Goal: Information Seeking & Learning: Learn about a topic

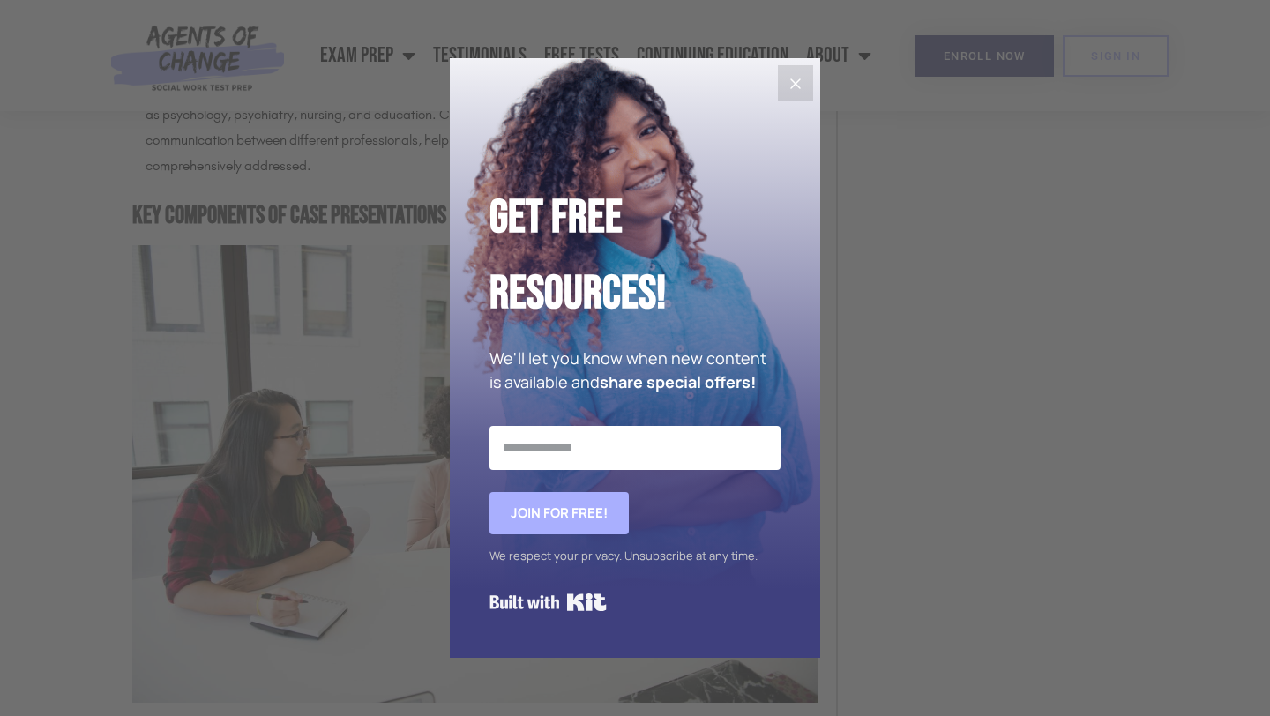
scroll to position [2402, 0]
click at [794, 71] on button "Close" at bounding box center [795, 82] width 35 height 35
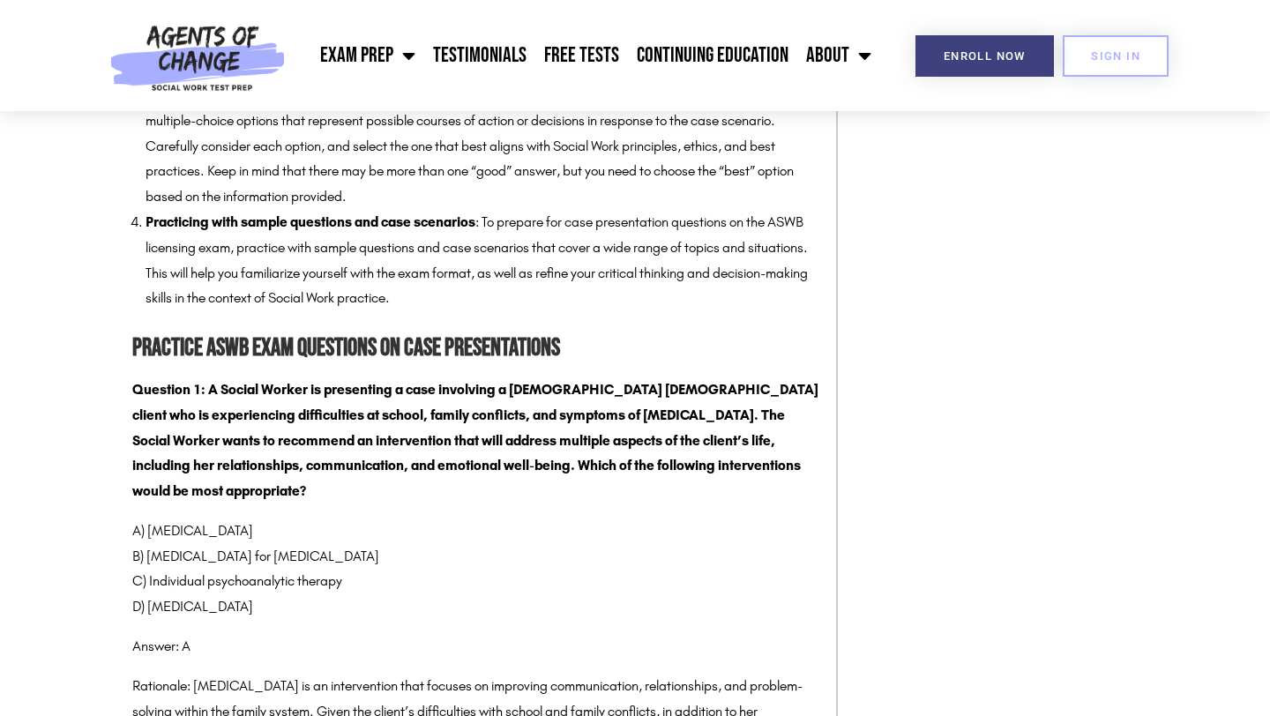
scroll to position [5269, 0]
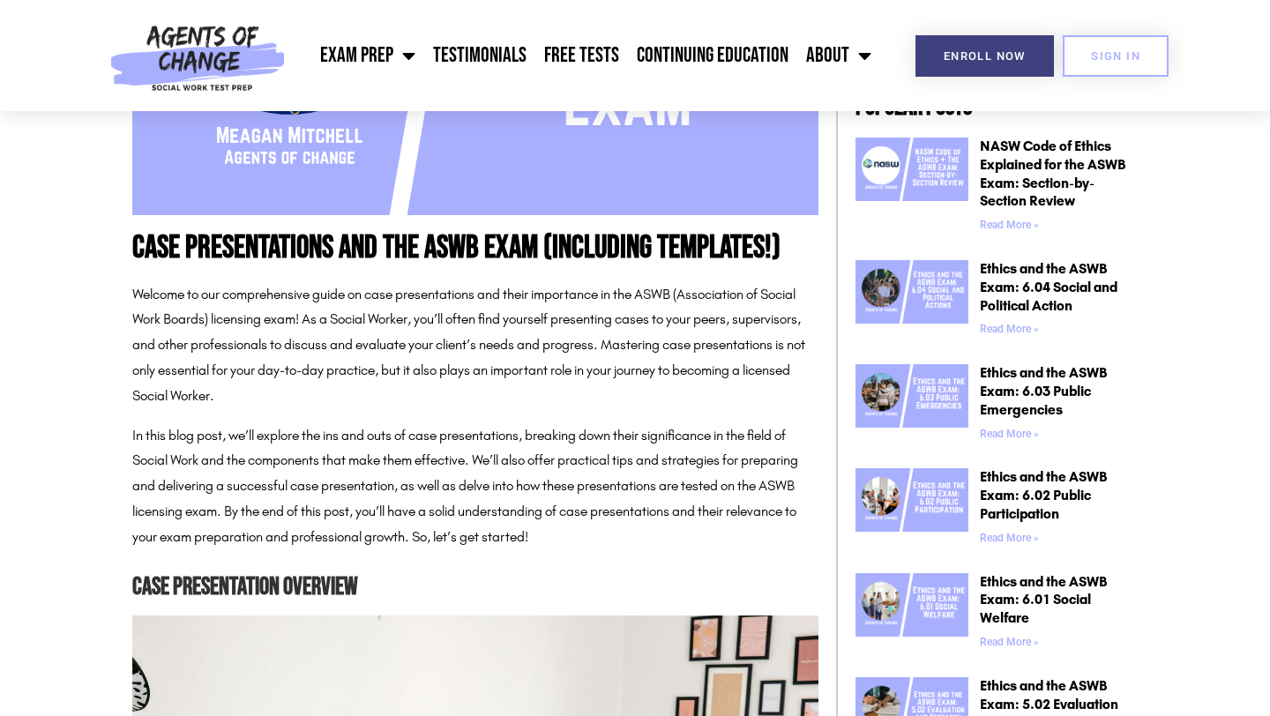
scroll to position [698, 0]
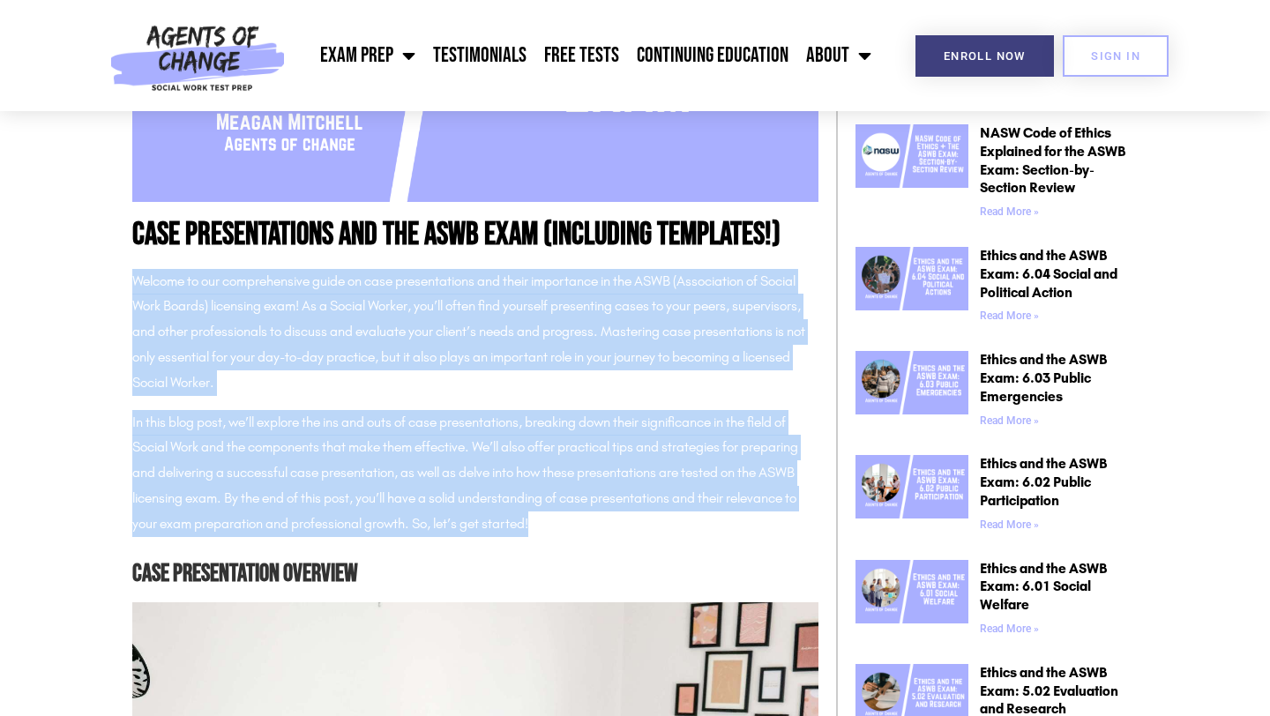
drag, startPoint x: 132, startPoint y: 276, endPoint x: 508, endPoint y: 475, distance: 425.3
copy div "Loremip do sit ametconsectet adipi el sedd eiusmodtempor inc utlab etdolorema a…"
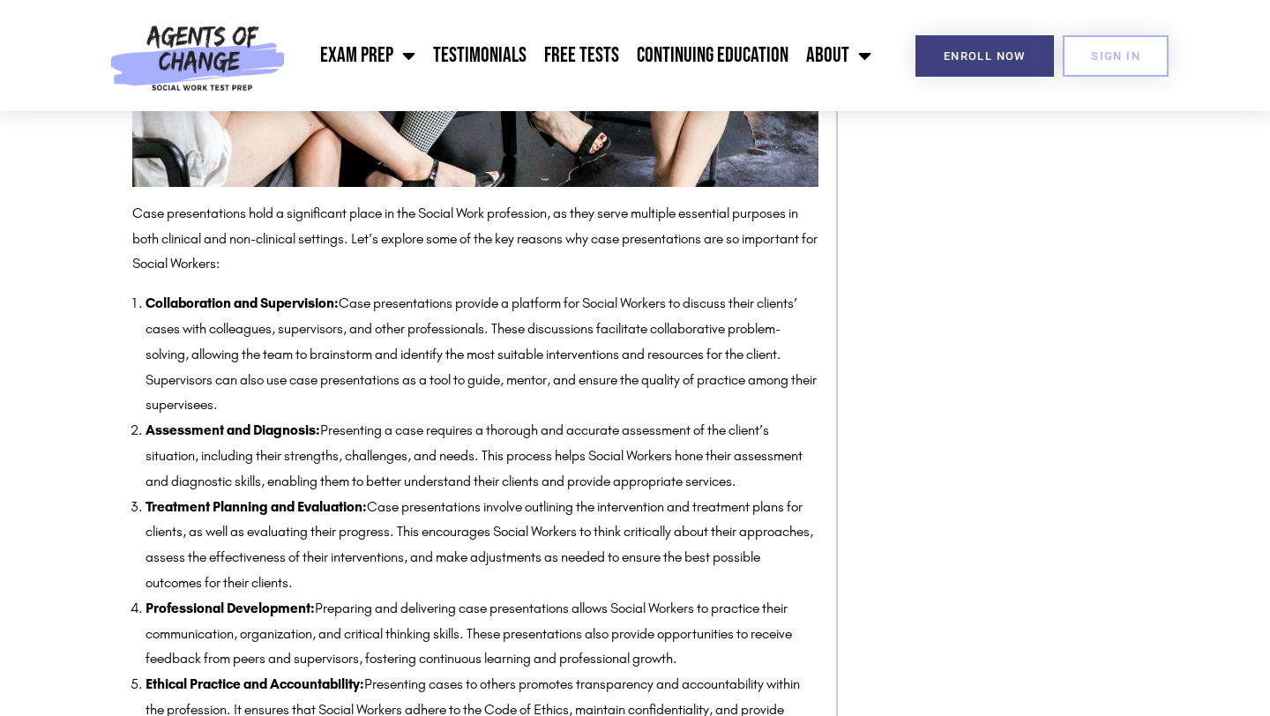
scroll to position [1745, 0]
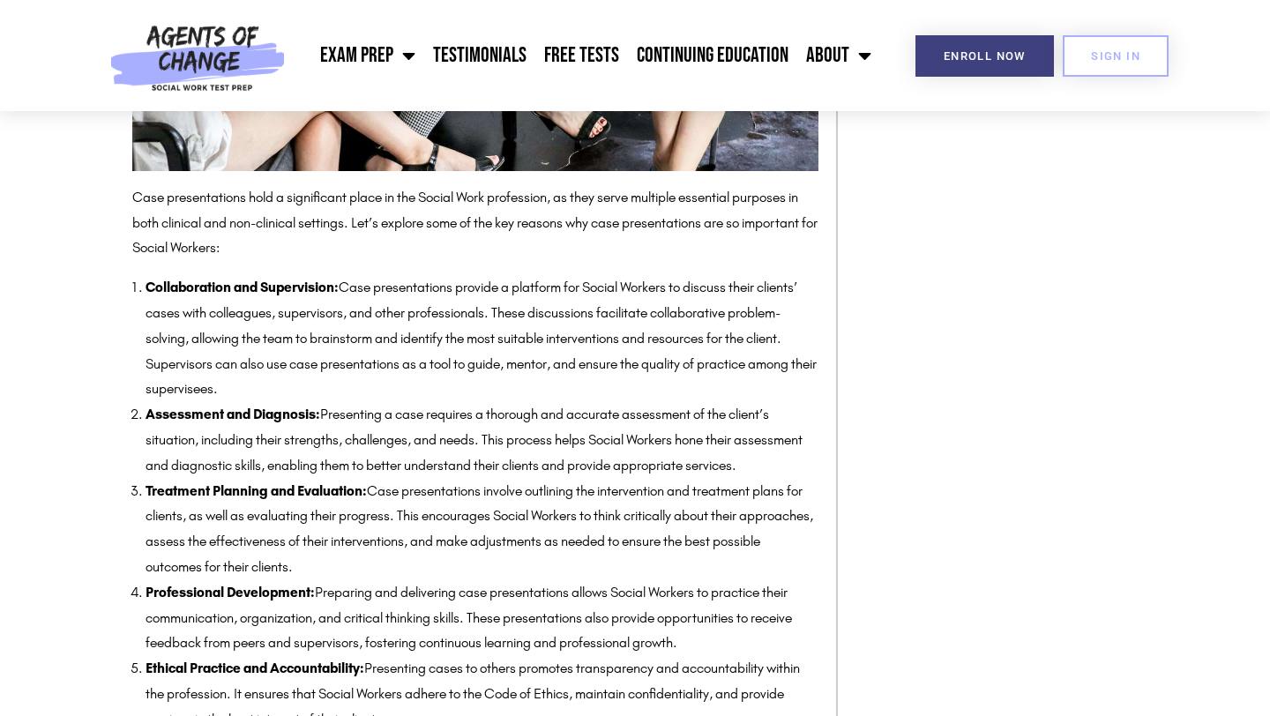
drag, startPoint x: 96, startPoint y: 246, endPoint x: 101, endPoint y: 235, distance: 11.8
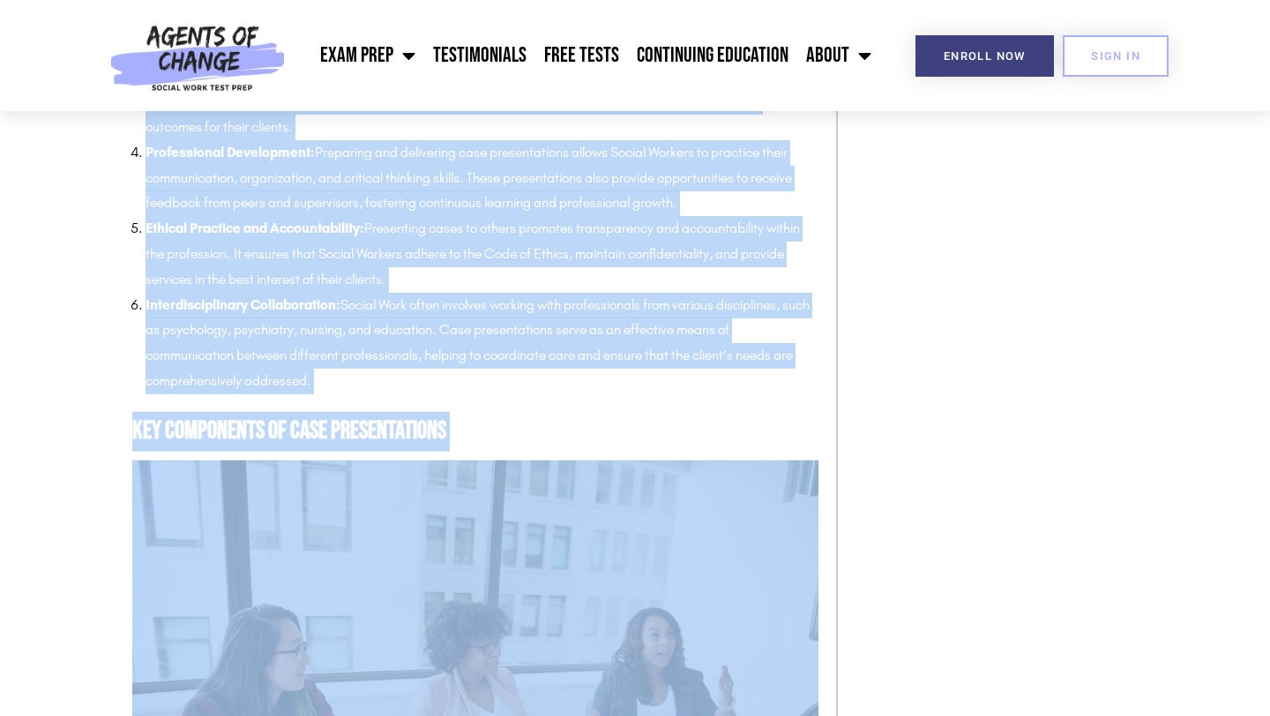
scroll to position [2193, 0]
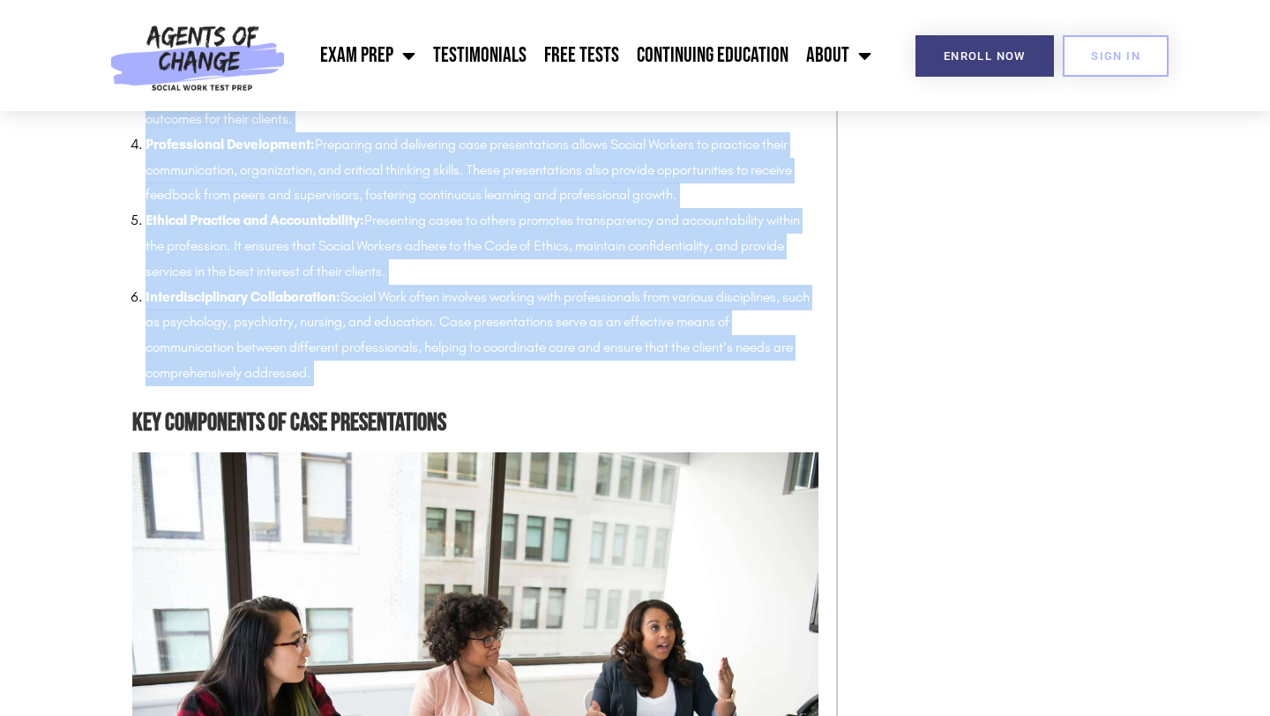
drag, startPoint x: 132, startPoint y: 189, endPoint x: 319, endPoint y: 393, distance: 277.1
copy div "Lore ipsumdolorsit amet c adipiscinge seddo ei tem Incidi Utla etdolorema, al e…"
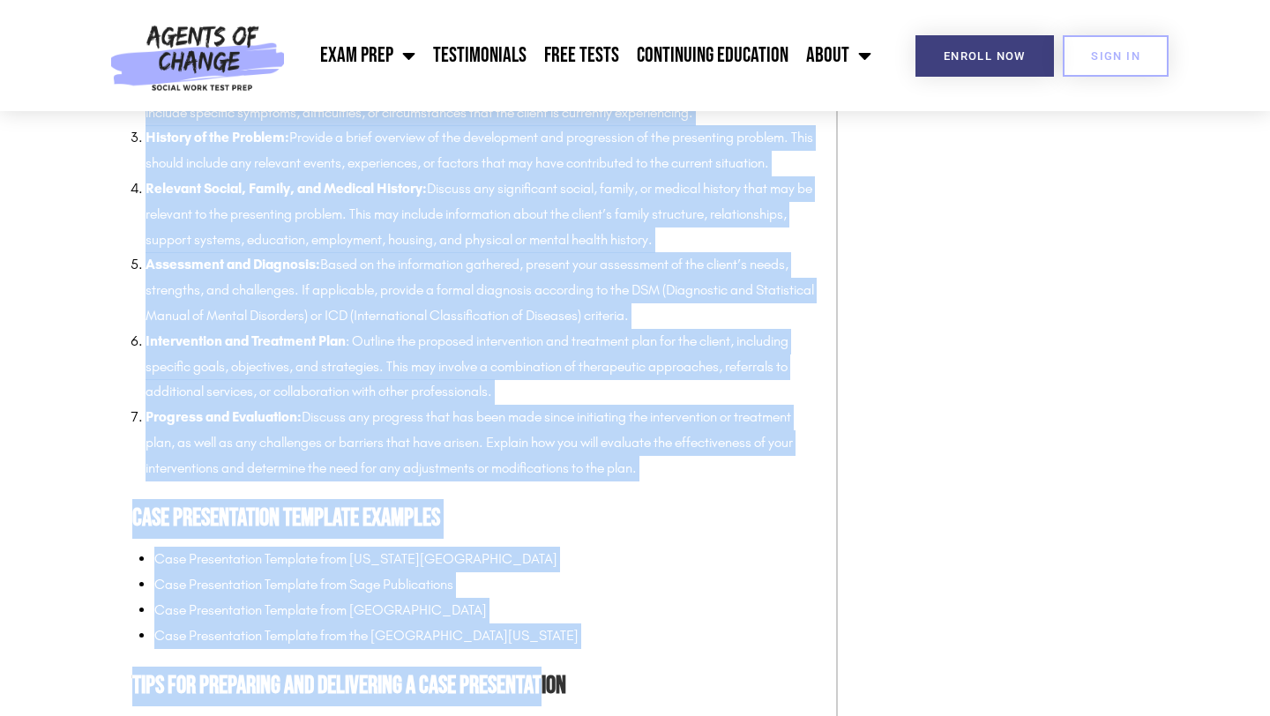
scroll to position [3212, 0]
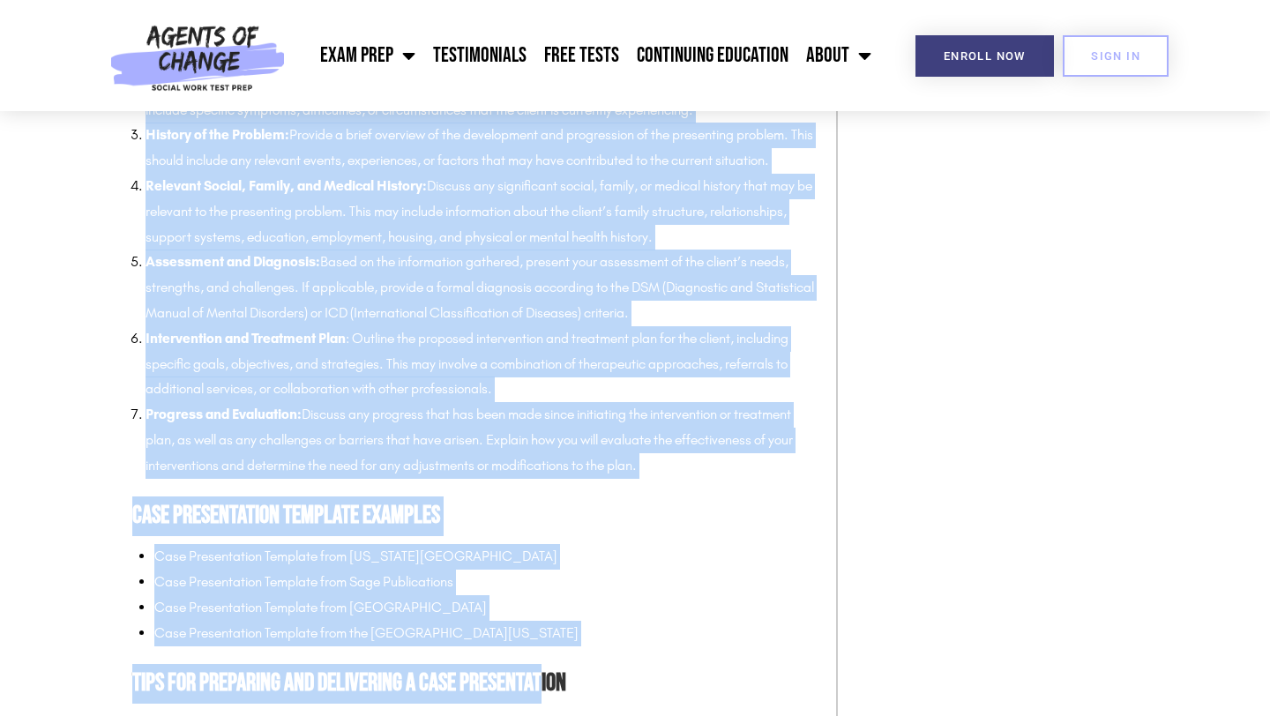
drag, startPoint x: 133, startPoint y: 183, endPoint x: 615, endPoint y: 494, distance: 573.4
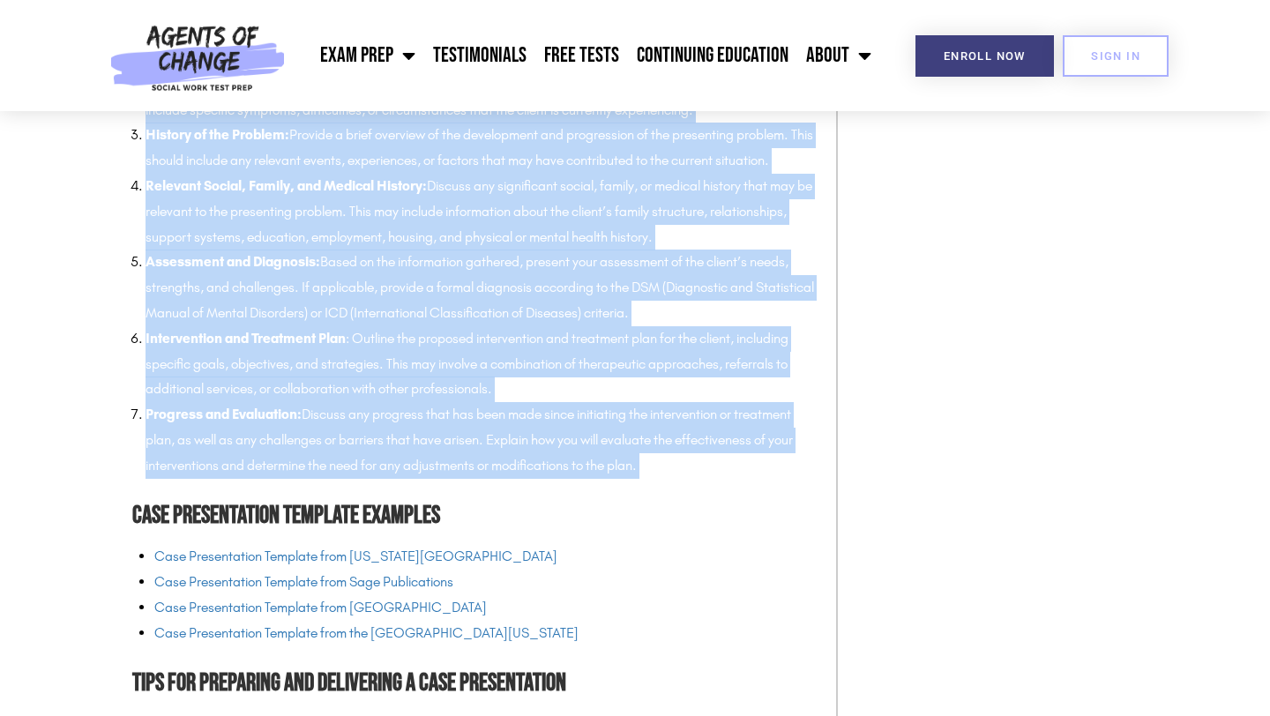
copy div "Lo ipsumdolo sita consectetura el seddoe temp incidi ut labo-etdolorem, aliquae…"
drag, startPoint x: 549, startPoint y: 661, endPoint x: 155, endPoint y: 585, distance: 400.7
click at [155, 585] on ul "Case Presentation Template from [US_STATE][GEOGRAPHIC_DATA] Case Presentation T…" at bounding box center [486, 594] width 664 height 101
copy ul "Case Presentation Template from [US_STATE][GEOGRAPHIC_DATA] Case Presentation T…"
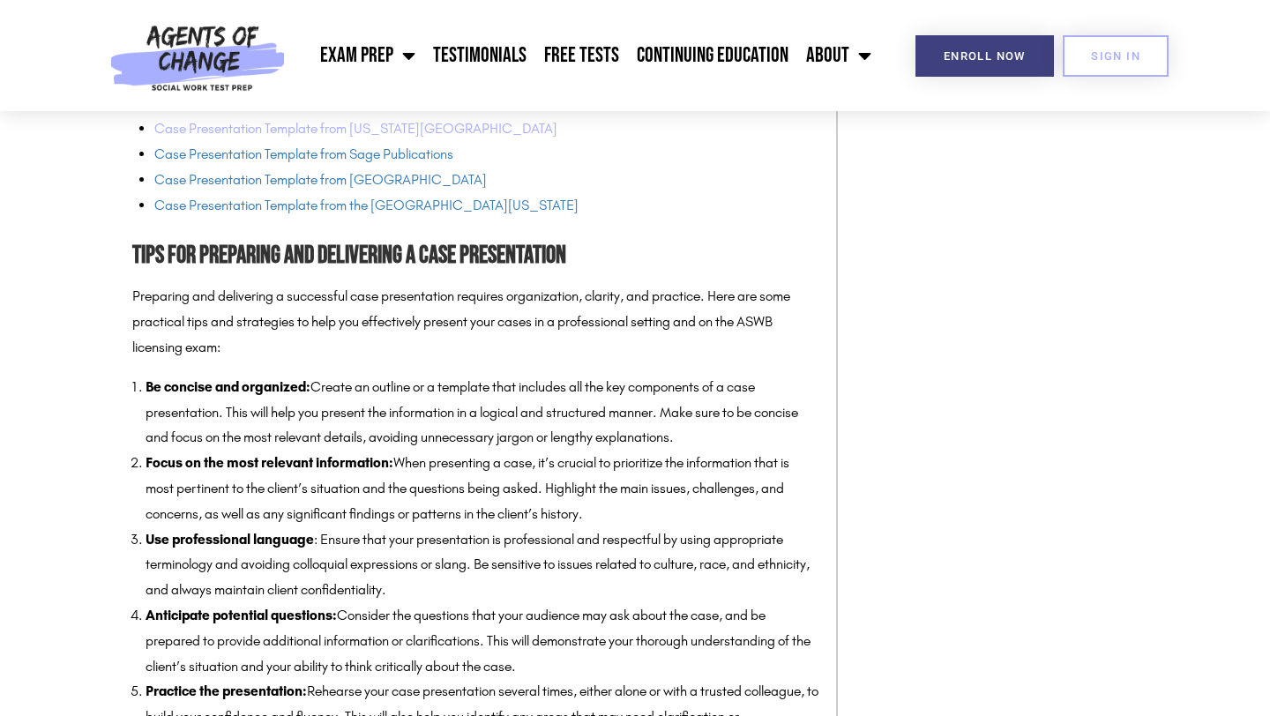
scroll to position [3641, 0]
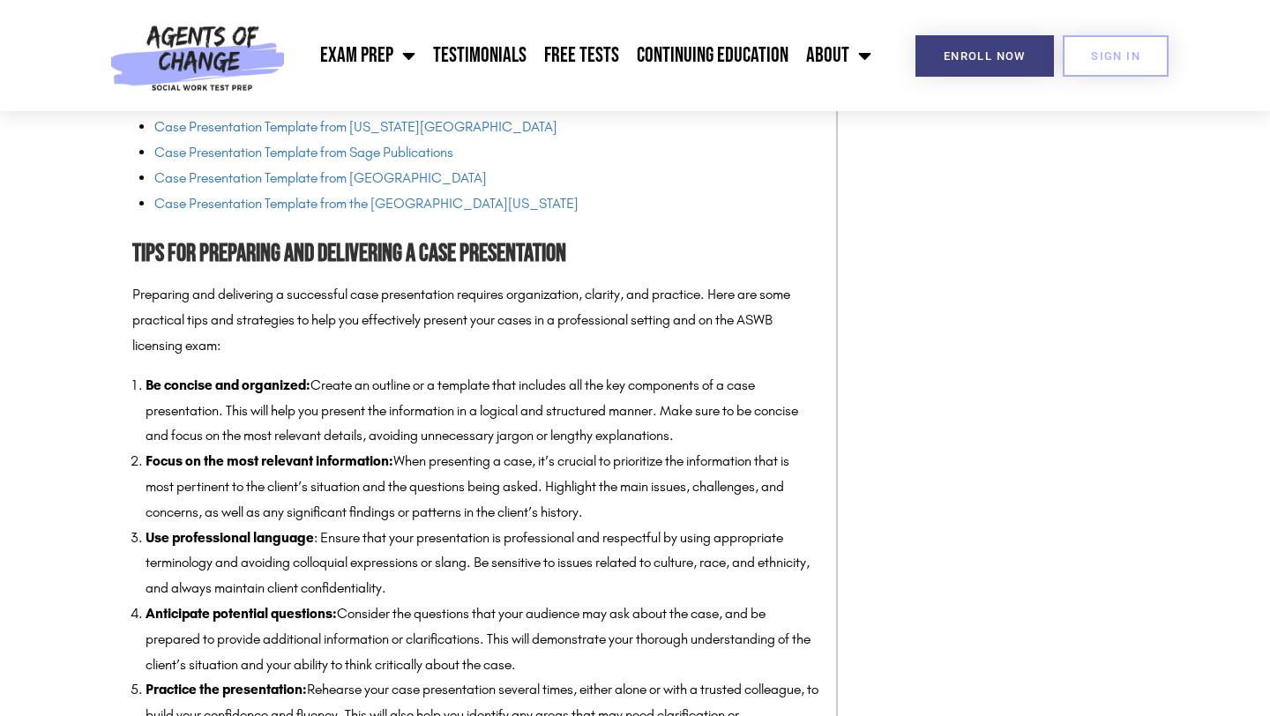
click at [90, 309] on section "Case Presentations and the ASWB Exam (Including Templates!) Welcome to our comp…" at bounding box center [635, 442] width 1270 height 7228
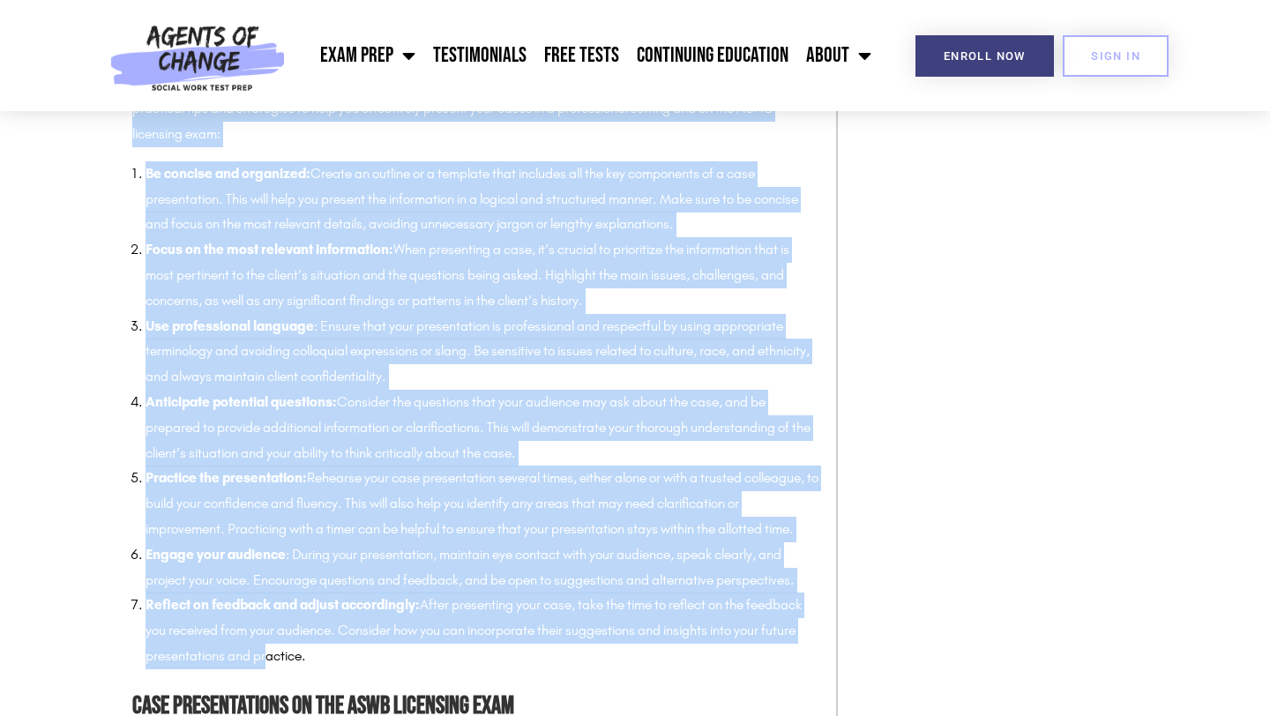
scroll to position [3952, 0]
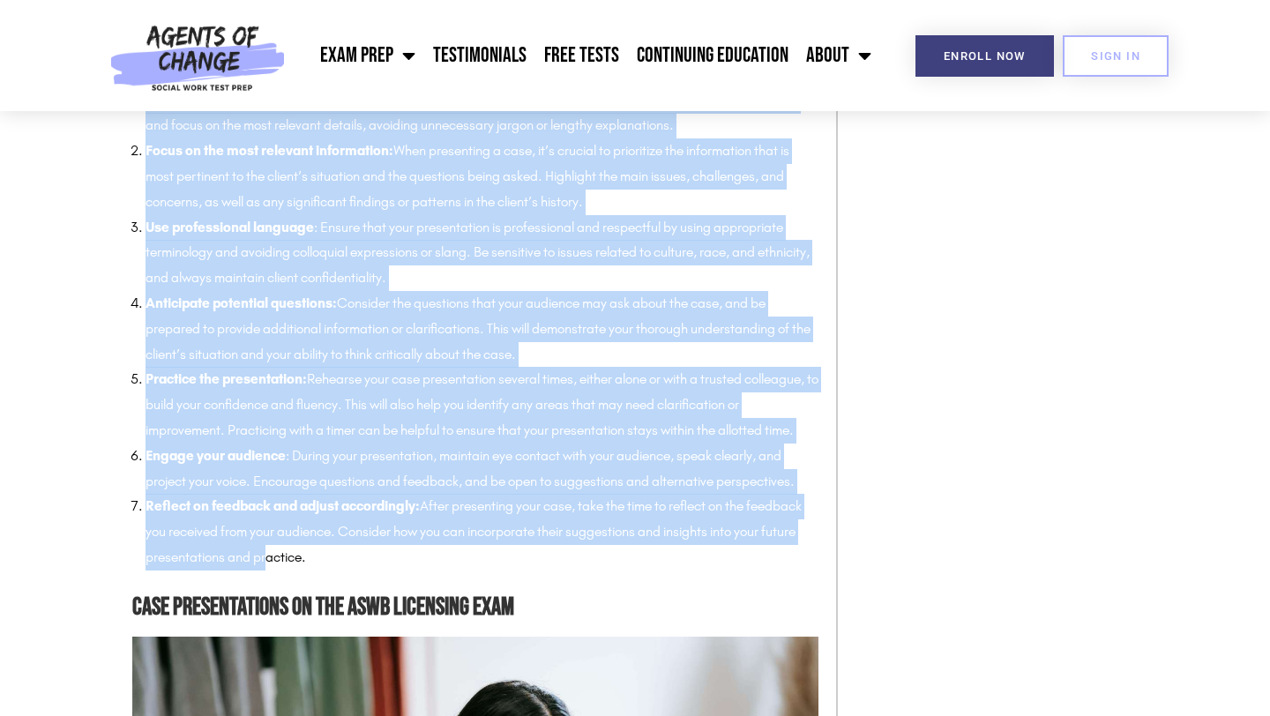
drag, startPoint x: 131, startPoint y: 223, endPoint x: 366, endPoint y: 590, distance: 435.9
click at [445, 601] on section "Case Presentations and the ASWB Exam (Including Templates!) Welcome to our comp…" at bounding box center [635, 132] width 1270 height 7228
copy div "Loremipsu dol sitametcon a elitseddoe temp incididuntut laboreet doloremagnaa, …"
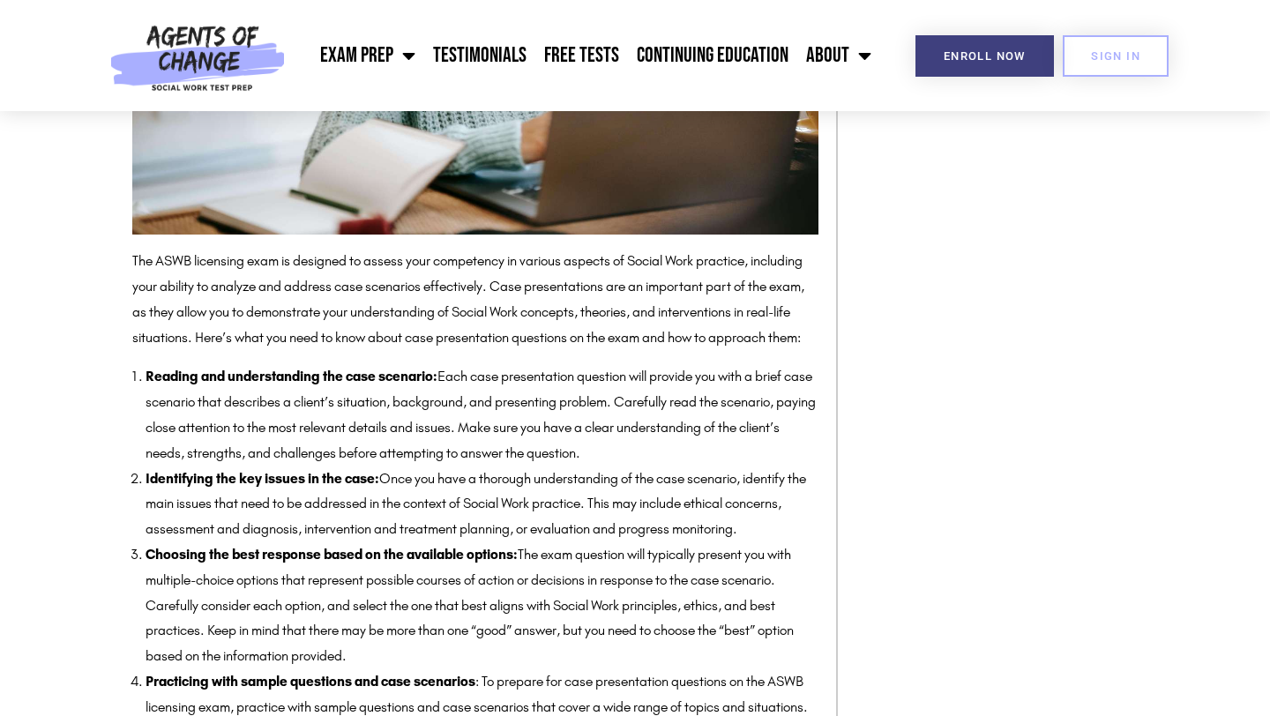
scroll to position [4820, 0]
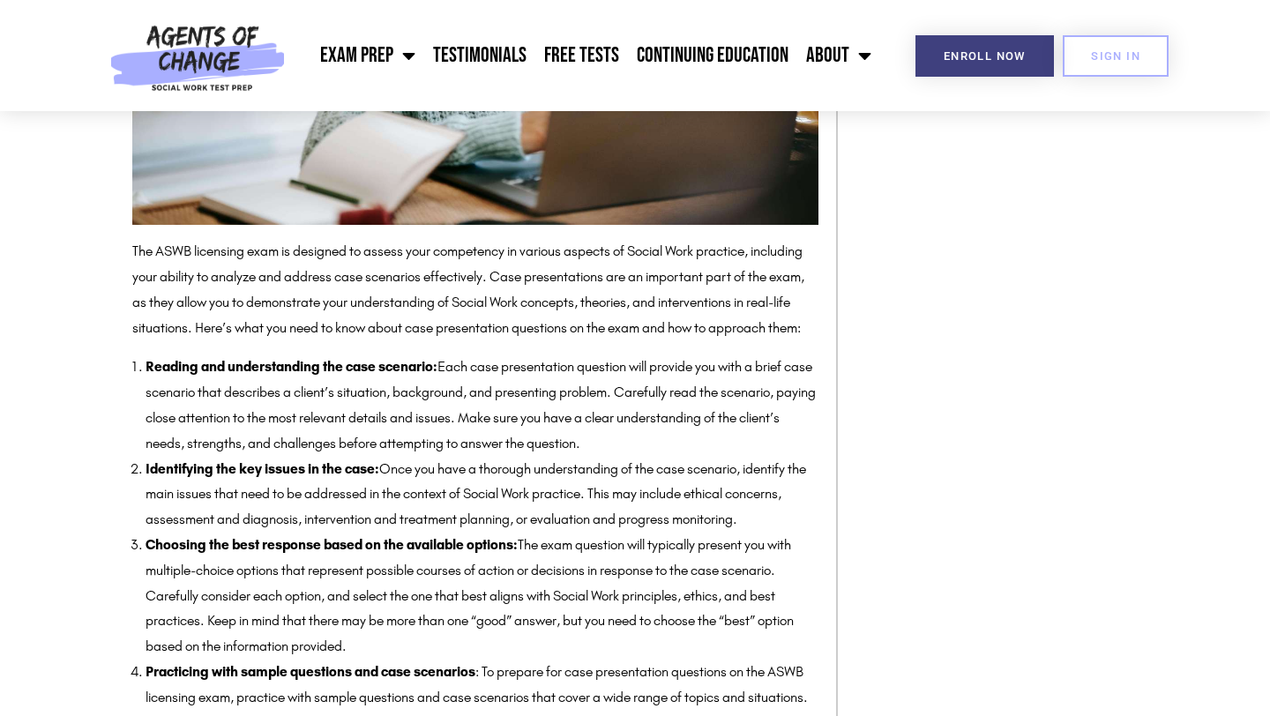
drag, startPoint x: 75, startPoint y: 404, endPoint x: 84, endPoint y: 376, distance: 29.6
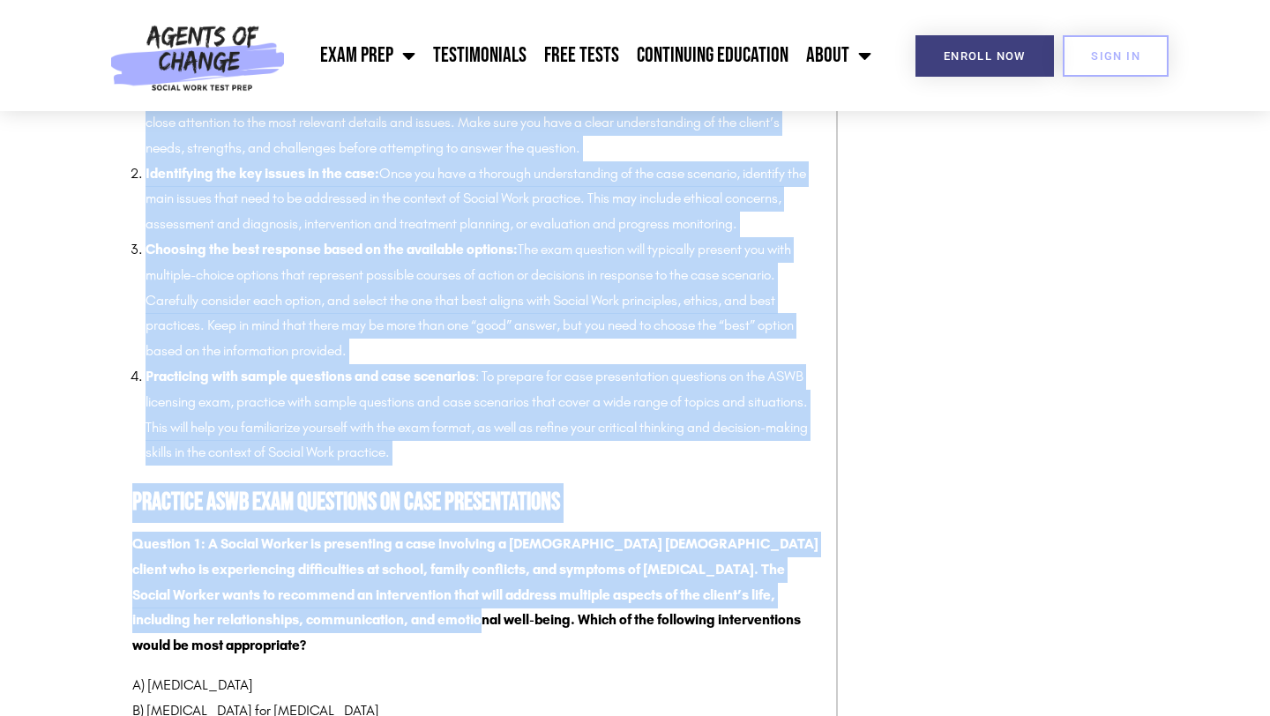
scroll to position [5119, 0]
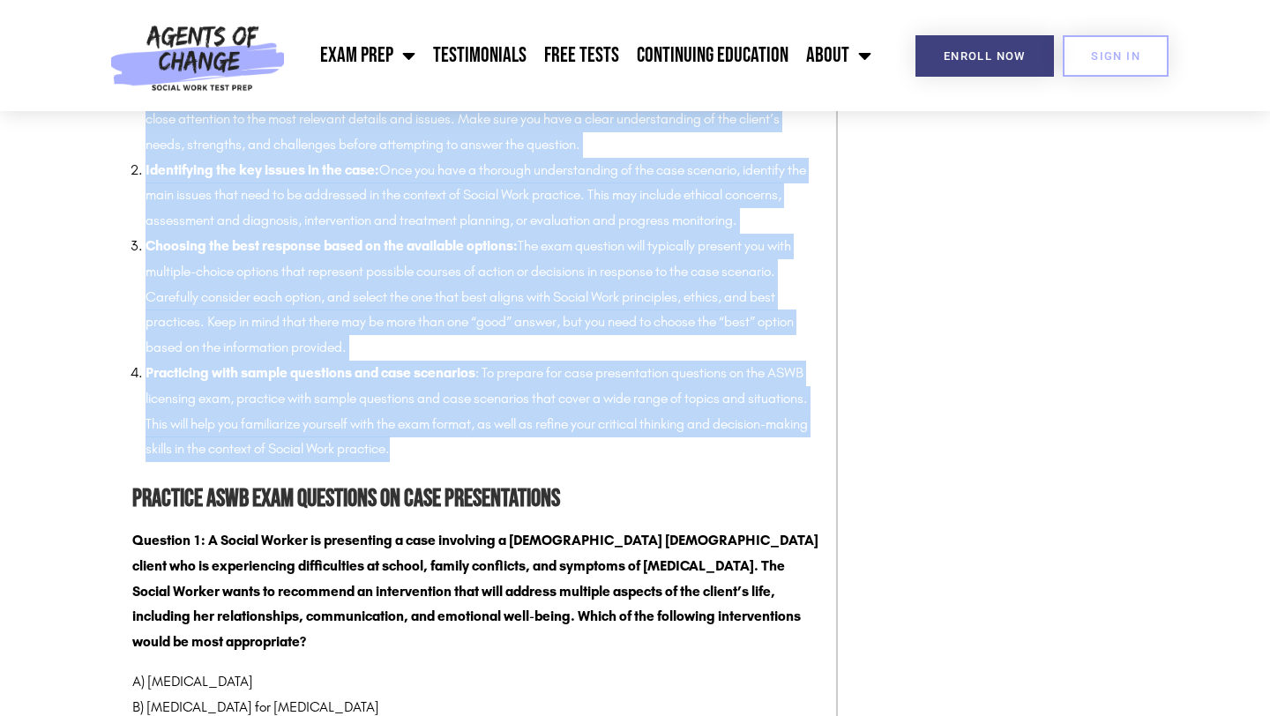
drag, startPoint x: 125, startPoint y: 300, endPoint x: 478, endPoint y: 520, distance: 416.0
copy div "Lor IPSU dolorsita cons ad elitsedd ei tempor inci utlaboreet do magnaal enimad…"
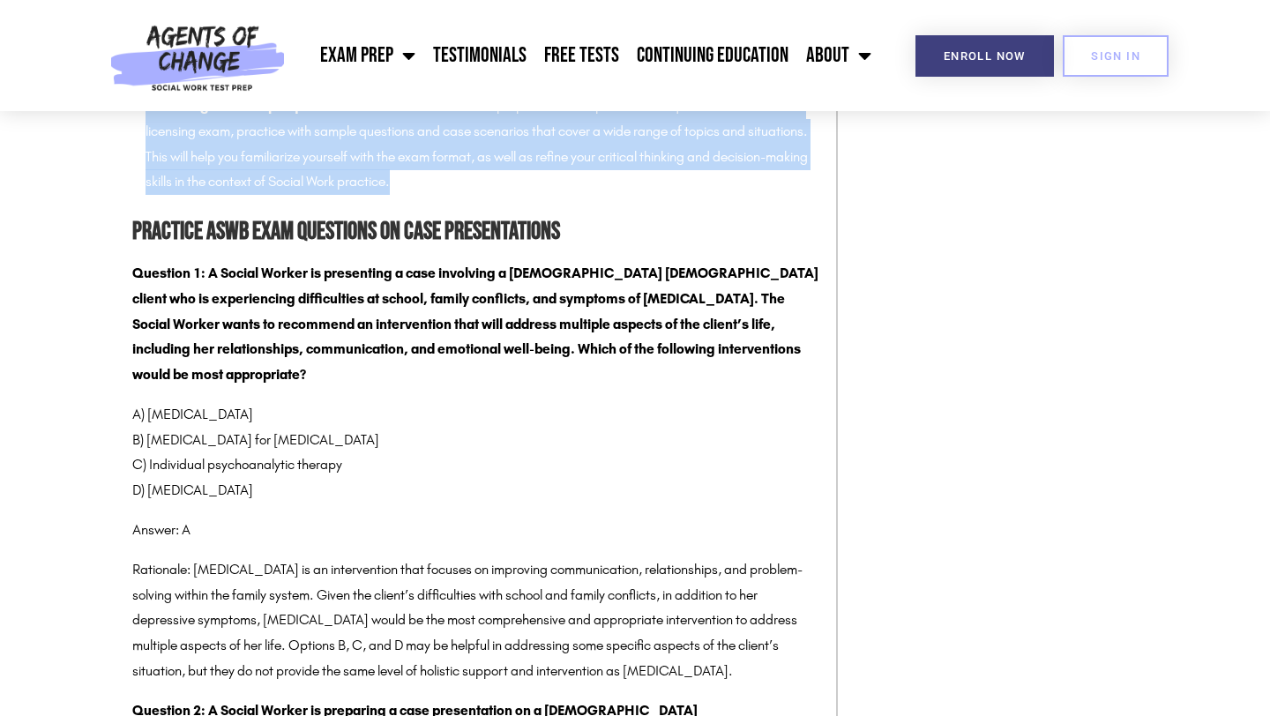
scroll to position [5392, 0]
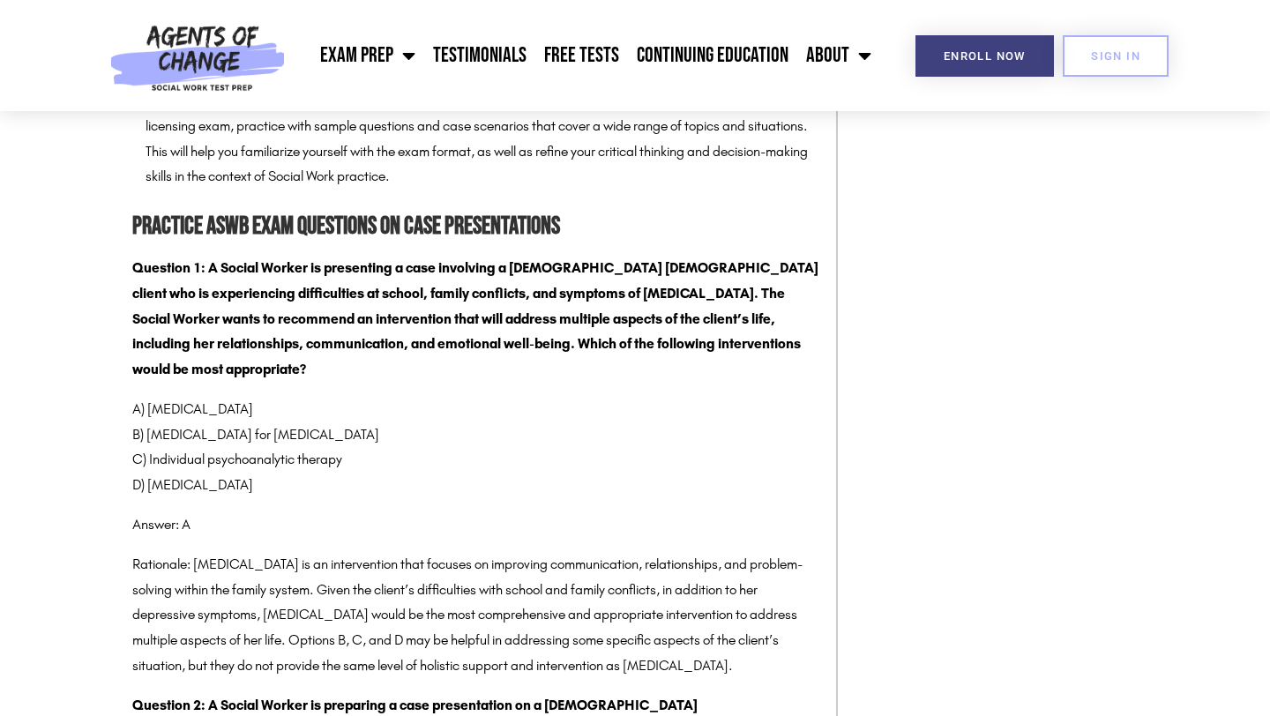
drag, startPoint x: 511, startPoint y: 550, endPoint x: 418, endPoint y: 501, distance: 105.7
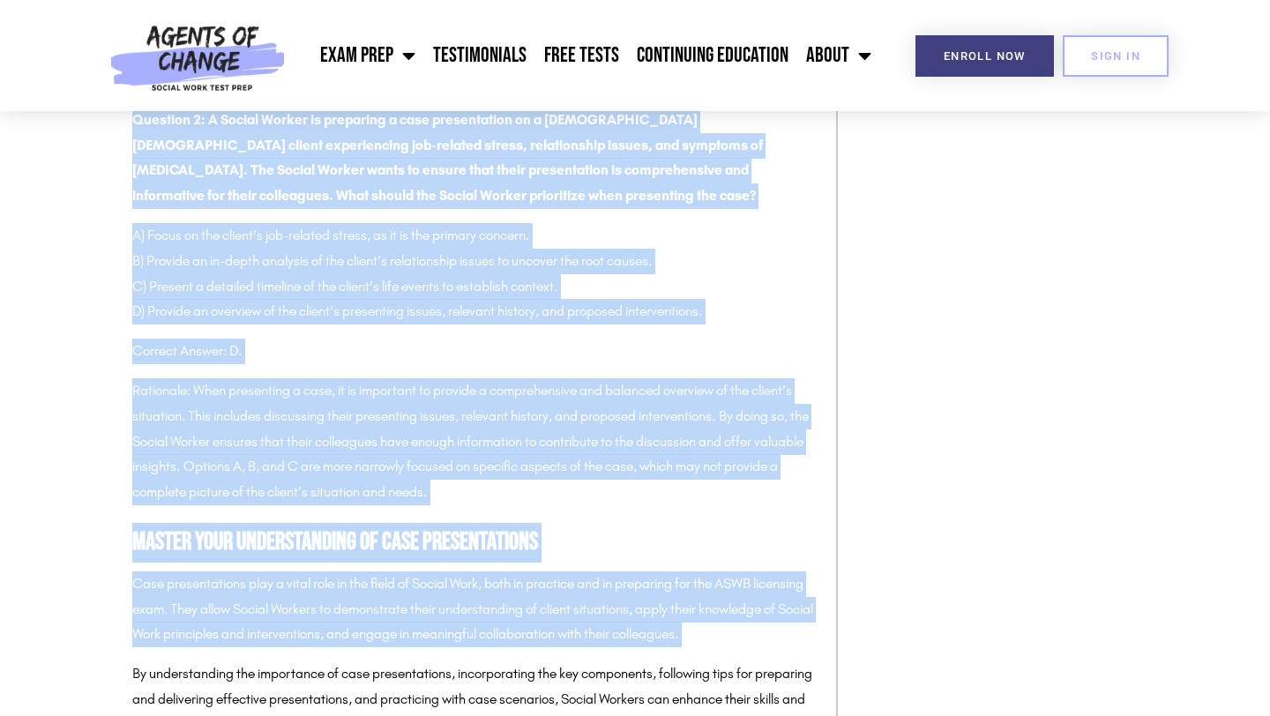
scroll to position [5986, 0]
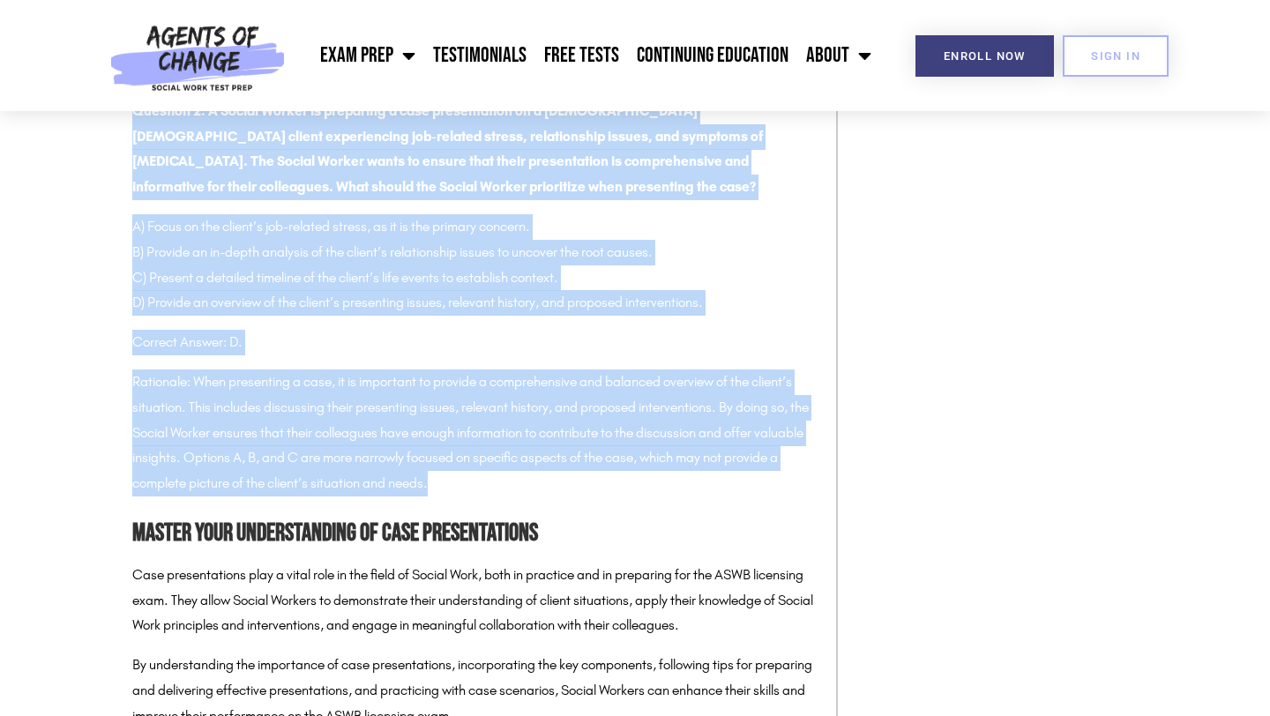
drag, startPoint x: 135, startPoint y: 342, endPoint x: 537, endPoint y: 535, distance: 446.1
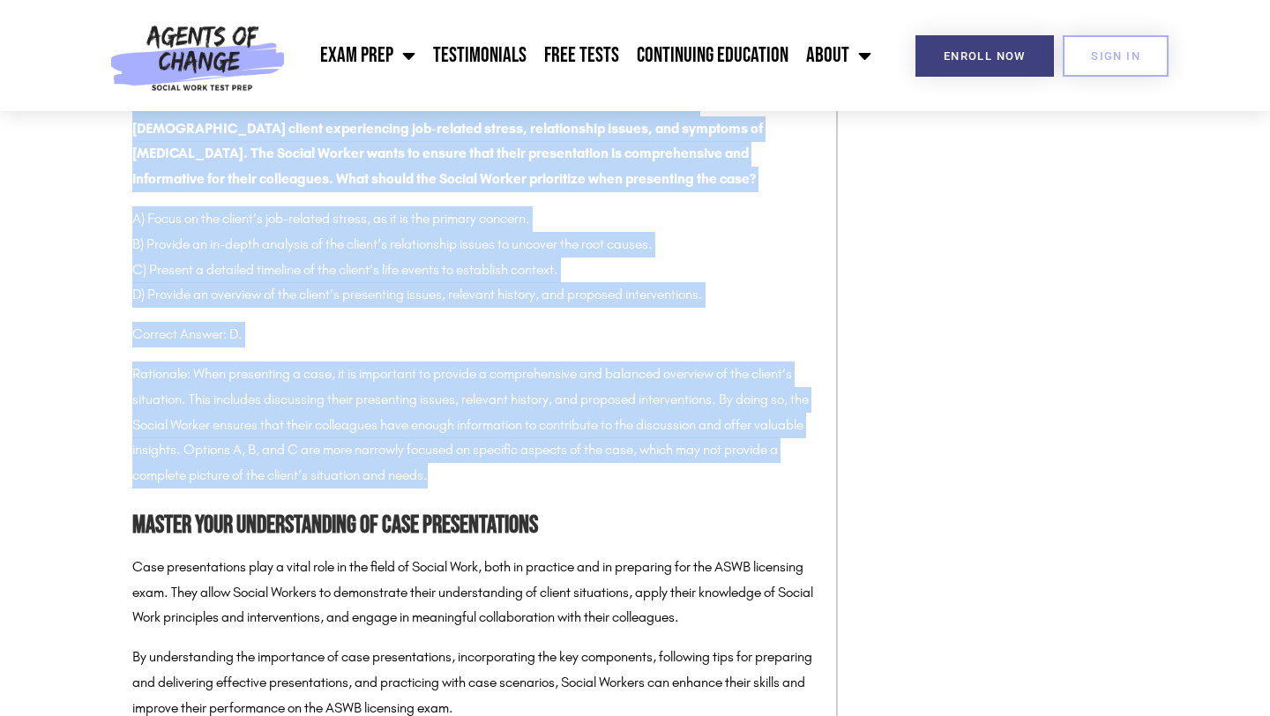
copy div "Loremips 0: D Sitame Consec ad elitseddoe t inci utlaboree d 60-magn-ali enimad…"
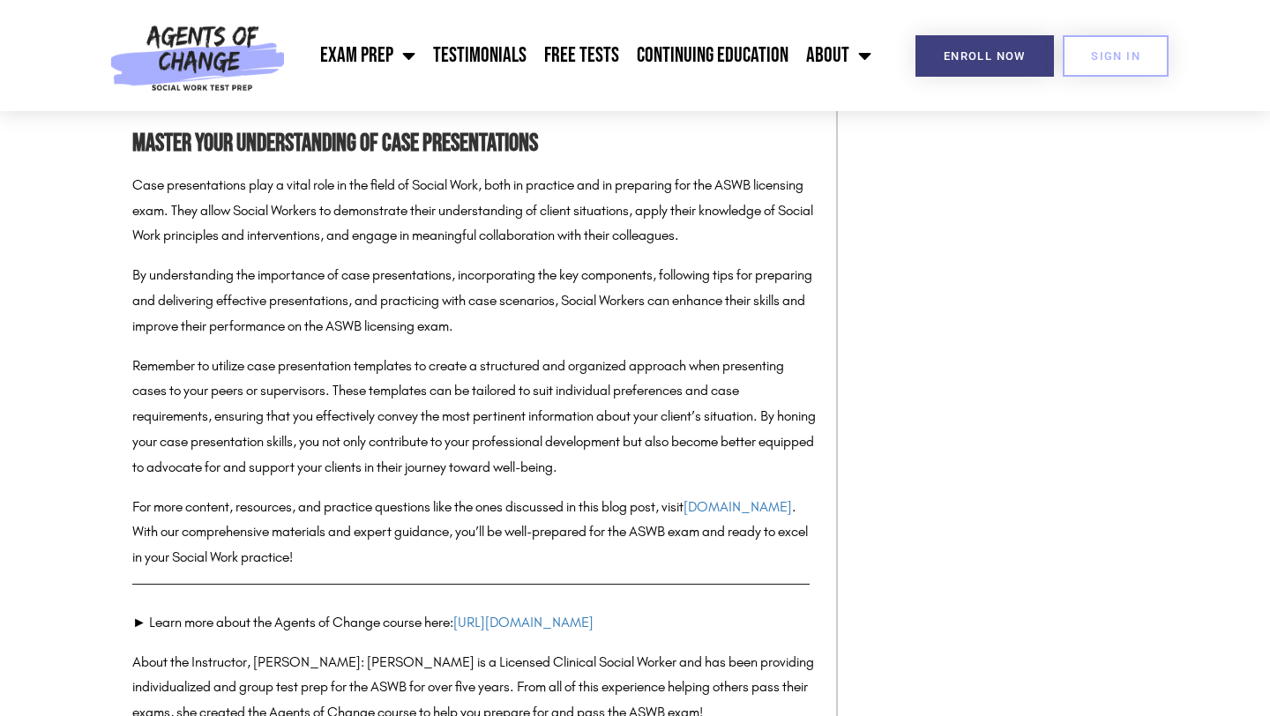
scroll to position [6384, 0]
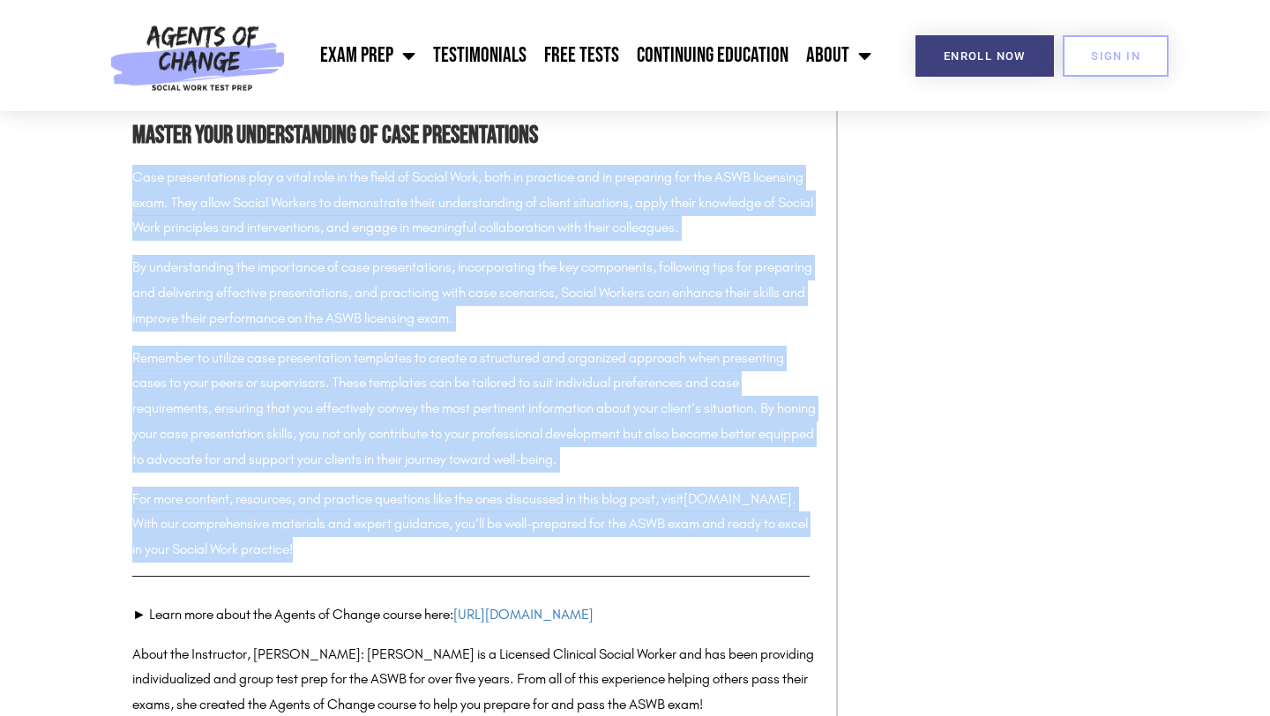
drag, startPoint x: 128, startPoint y: 223, endPoint x: 461, endPoint y: 529, distance: 452.5
copy div "Lore ipsumdolorsit amet c adipi elit se doe tempo in Utlabo Etdo, magn al enima…"
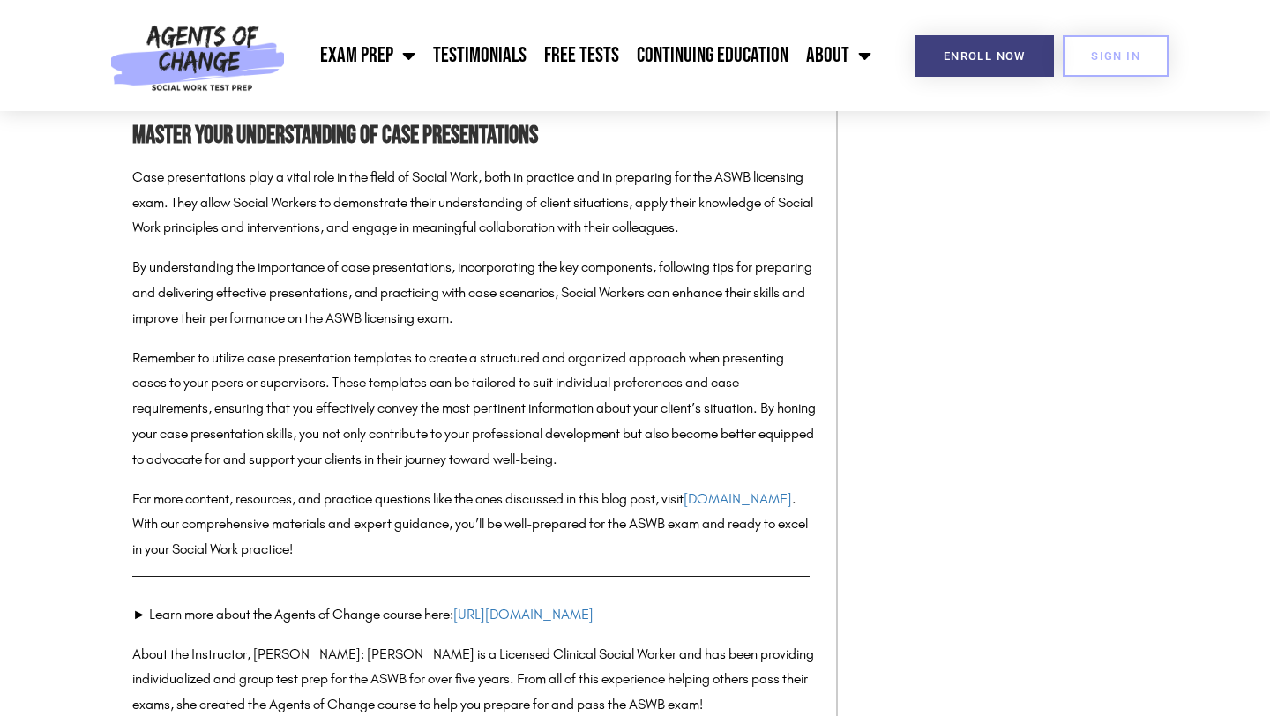
click at [783, 473] on p "Remember to utilize case presentation templates to create a structured and orga…" at bounding box center [475, 409] width 686 height 127
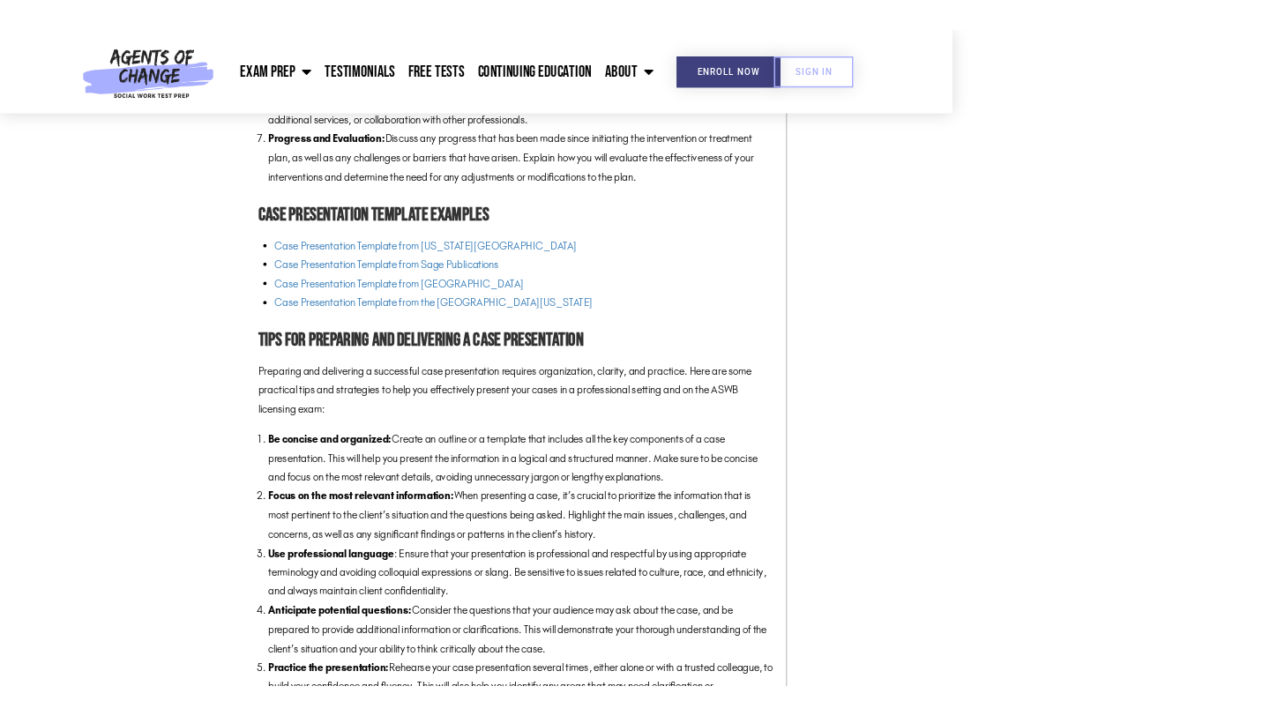
scroll to position [3481, 0]
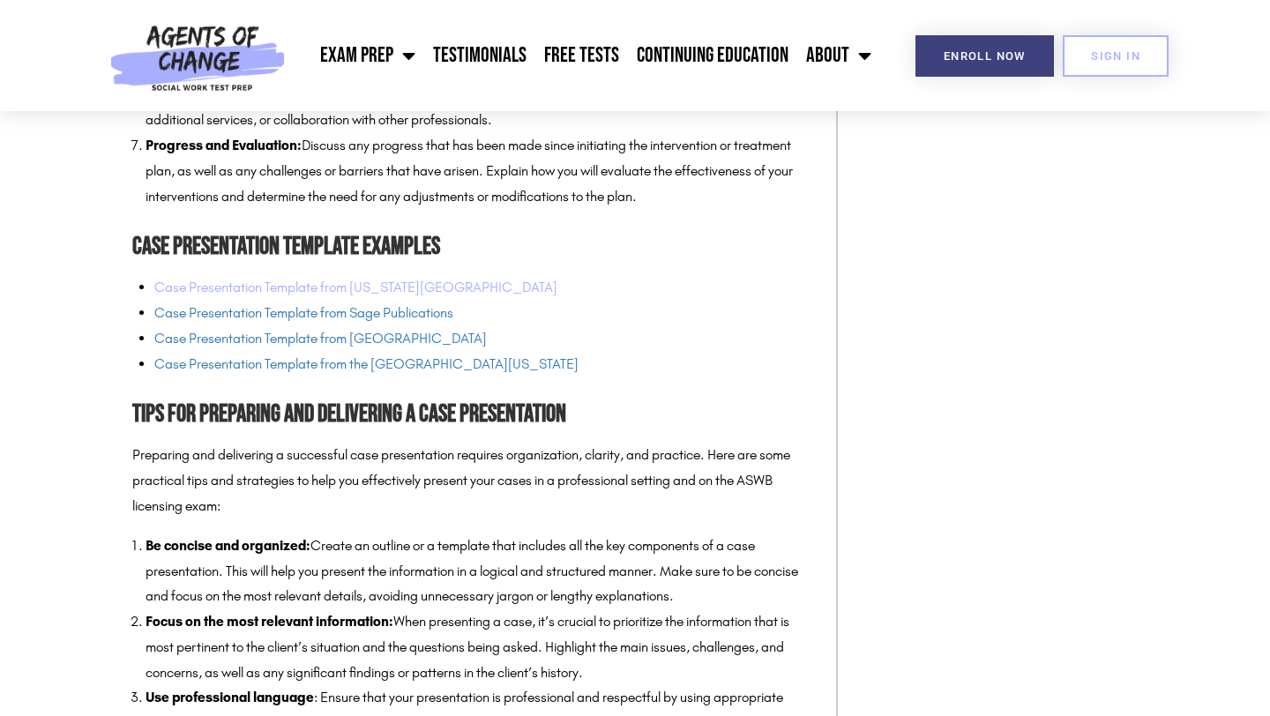
click at [407, 295] on link "Case Presentation Template from [US_STATE][GEOGRAPHIC_DATA]" at bounding box center [355, 287] width 403 height 17
click at [422, 321] on link "Case Presentation Template from Sage Publications" at bounding box center [303, 312] width 299 height 17
click at [405, 347] on link "Case Presentation Template from [GEOGRAPHIC_DATA]" at bounding box center [320, 338] width 332 height 17
click at [467, 372] on link "Case Presentation Template from the [GEOGRAPHIC_DATA][US_STATE]" at bounding box center [366, 363] width 424 height 17
